Goal: Transaction & Acquisition: Book appointment/travel/reservation

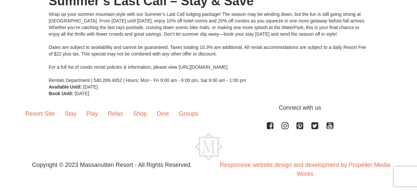
scroll to position [64, 0]
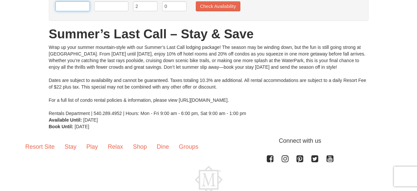
click at [77, 9] on input "text" at bounding box center [73, 6] width 34 height 10
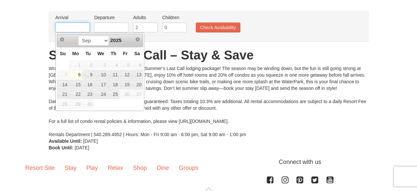
scroll to position [31, 0]
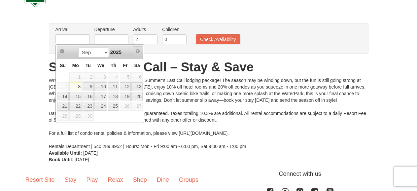
click at [137, 50] on span "Next" at bounding box center [137, 51] width 5 height 5
click at [137, 53] on span "Next" at bounding box center [137, 51] width 5 height 5
click at [113, 108] on link "25" at bounding box center [113, 106] width 11 height 9
type input "09/25/2025"
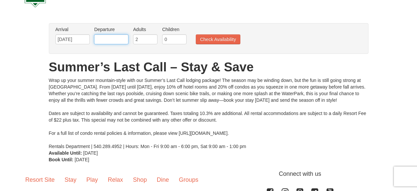
click at [113, 39] on input "text" at bounding box center [111, 39] width 34 height 10
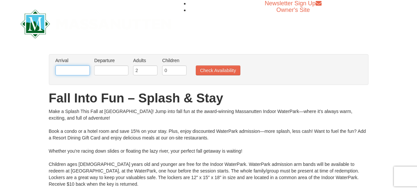
click at [72, 72] on input "text" at bounding box center [73, 70] width 34 height 10
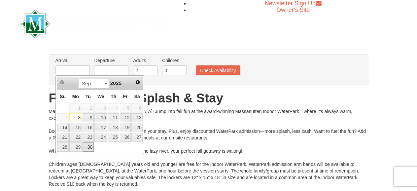
click at [90, 145] on link "30" at bounding box center [88, 146] width 11 height 9
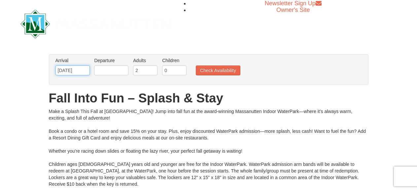
click at [69, 71] on input "09/30/2025" at bounding box center [73, 70] width 34 height 10
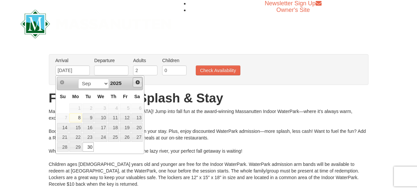
click at [139, 82] on span "Next" at bounding box center [137, 82] width 5 height 5
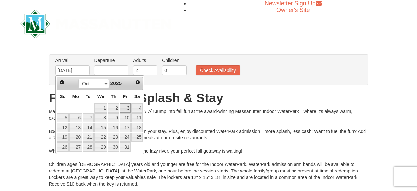
click at [122, 109] on link "3" at bounding box center [125, 107] width 11 height 9
type input "[DATE]"
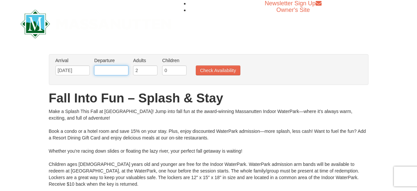
click at [99, 69] on input "text" at bounding box center [111, 70] width 34 height 10
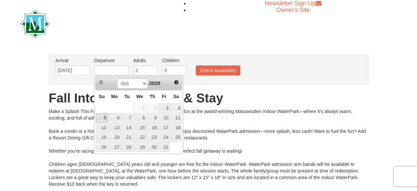
click at [105, 118] on link "5" at bounding box center [102, 117] width 12 height 9
type input "[DATE]"
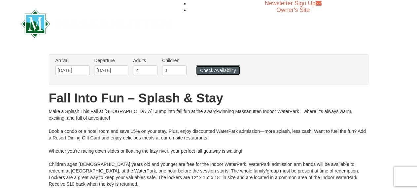
click at [209, 68] on button "Check Availability" at bounding box center [218, 70] width 45 height 10
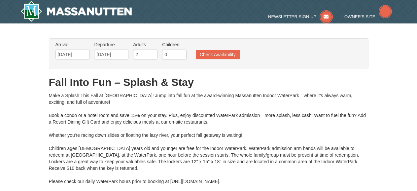
type input "[DATE]"
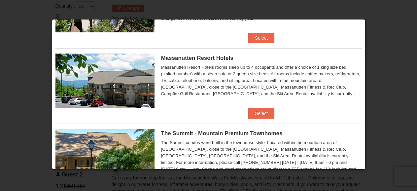
scroll to position [206, 0]
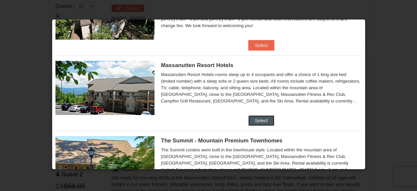
click at [260, 122] on button "Select" at bounding box center [261, 120] width 26 height 11
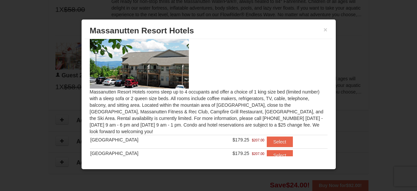
scroll to position [0, 0]
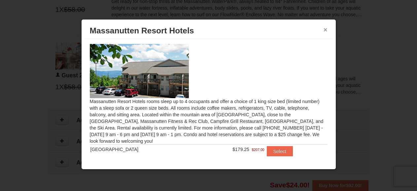
click at [327, 30] on button "×" at bounding box center [326, 29] width 4 height 7
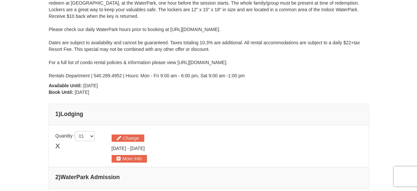
scroll to position [149, 0]
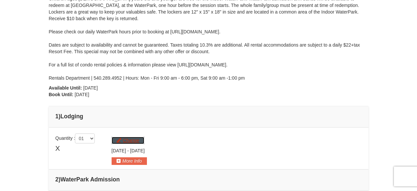
click at [136, 139] on button "Change" at bounding box center [128, 140] width 33 height 7
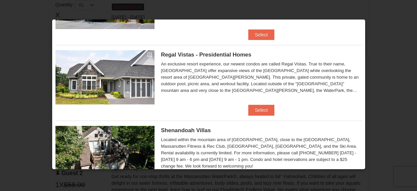
scroll to position [0, 0]
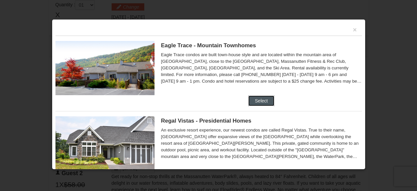
click at [261, 98] on button "Select" at bounding box center [261, 100] width 26 height 11
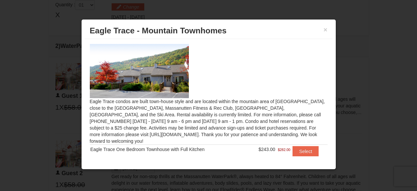
scroll to position [20, 0]
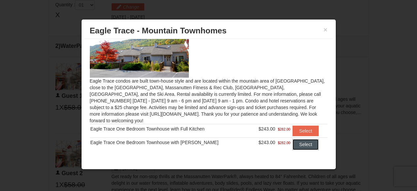
click at [294, 139] on button "Select" at bounding box center [306, 144] width 26 height 11
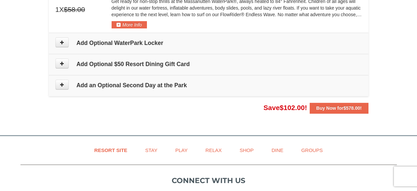
scroll to position [547, 0]
